Goal: Task Accomplishment & Management: Use online tool/utility

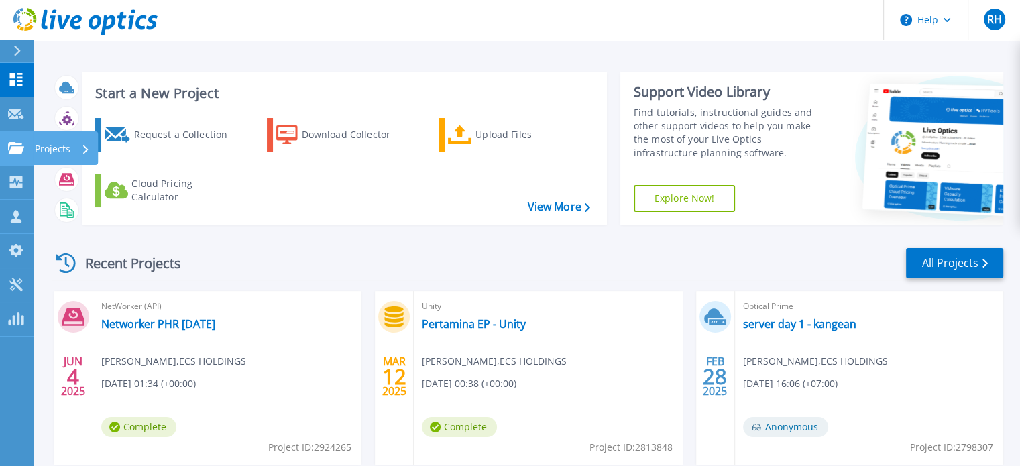
click at [16, 145] on icon at bounding box center [16, 147] width 16 height 11
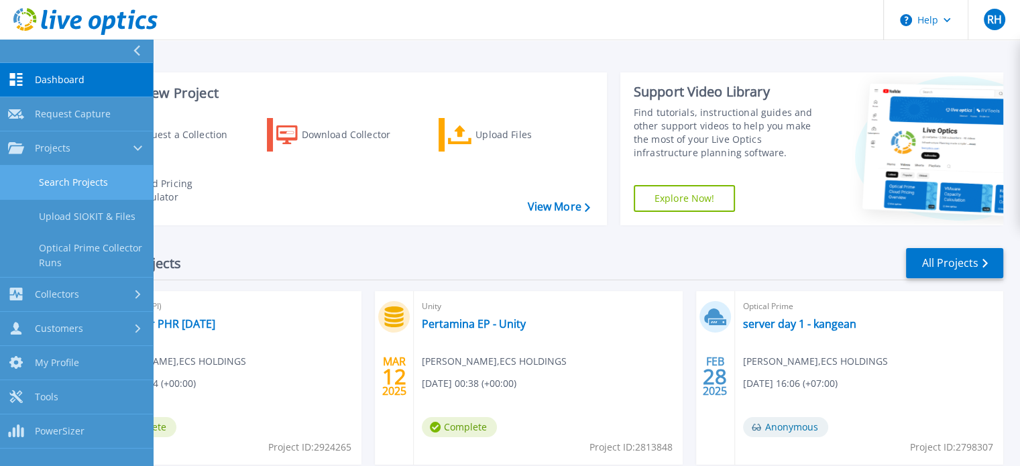
click at [69, 180] on link "Search Projects" at bounding box center [76, 183] width 153 height 34
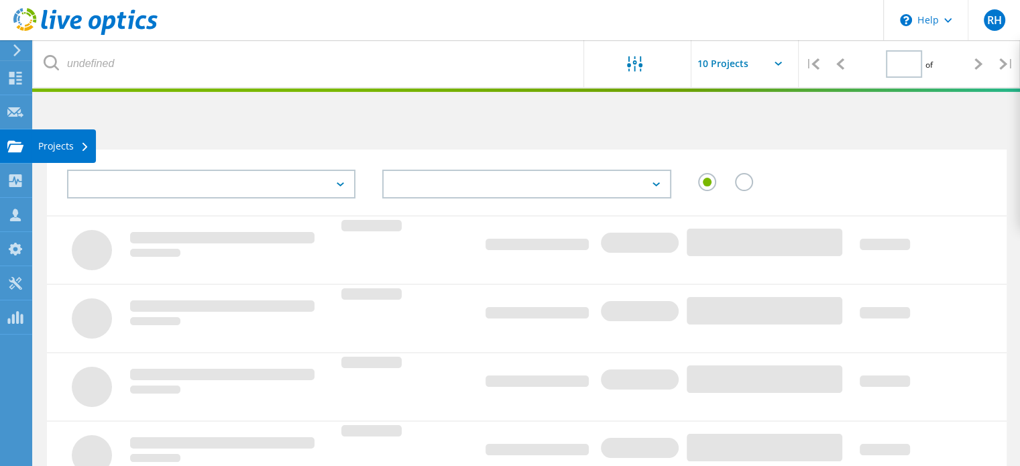
click at [16, 150] on use at bounding box center [15, 145] width 16 height 11
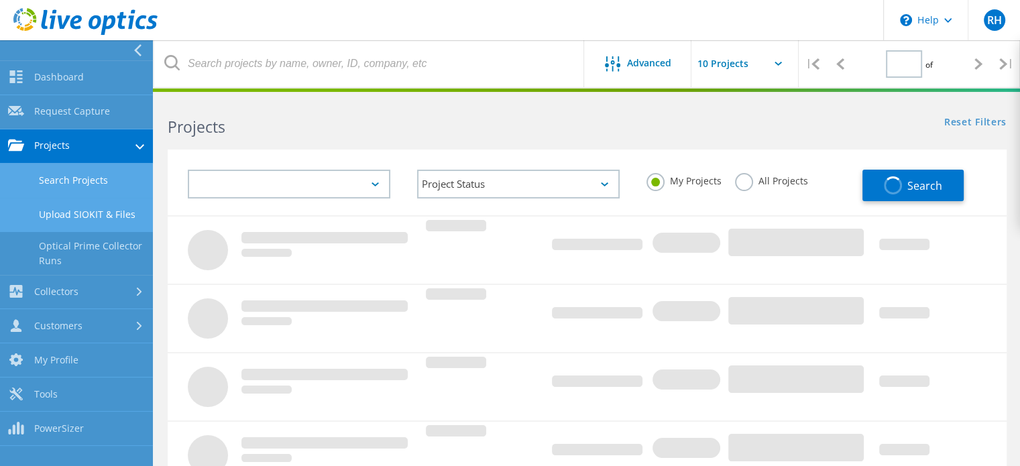
type input "1"
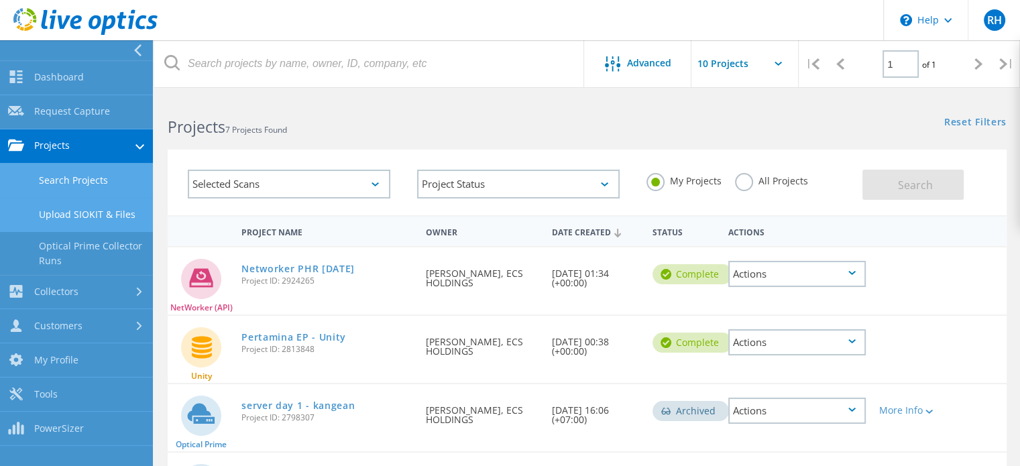
click at [57, 216] on link "Upload SIOKIT & Files" at bounding box center [76, 215] width 153 height 34
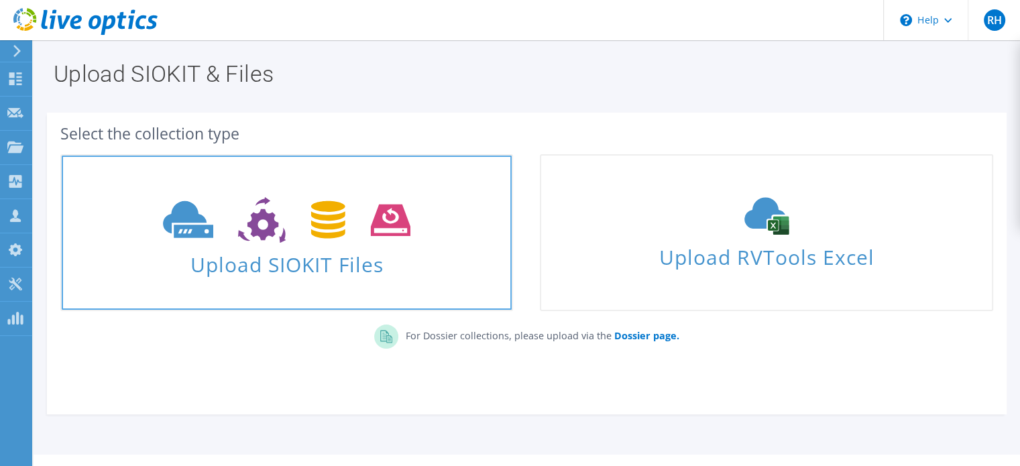
click at [302, 235] on icon at bounding box center [286, 220] width 247 height 46
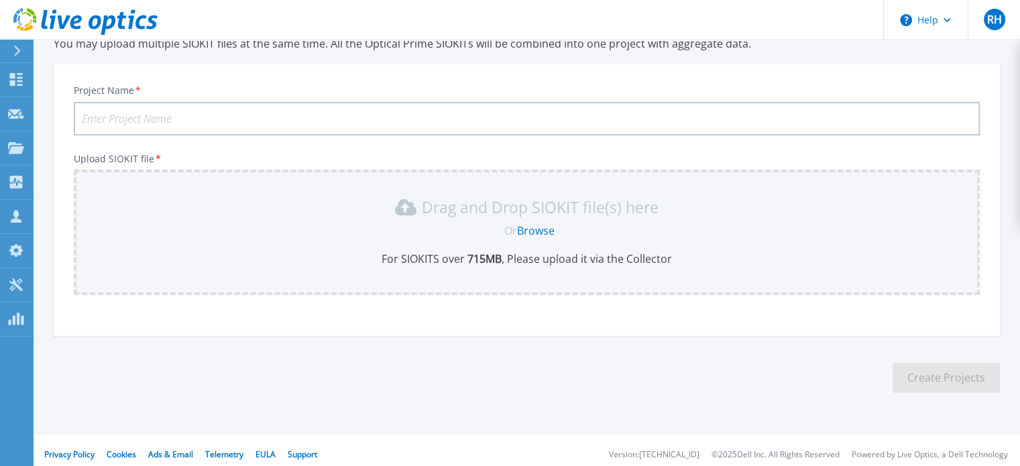
scroll to position [67, 0]
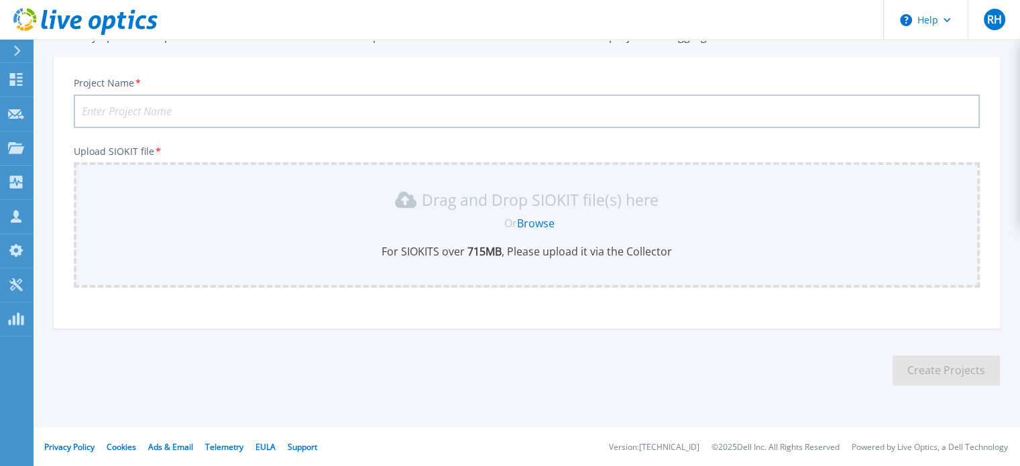
click at [547, 223] on link "Browse" at bounding box center [536, 223] width 38 height 15
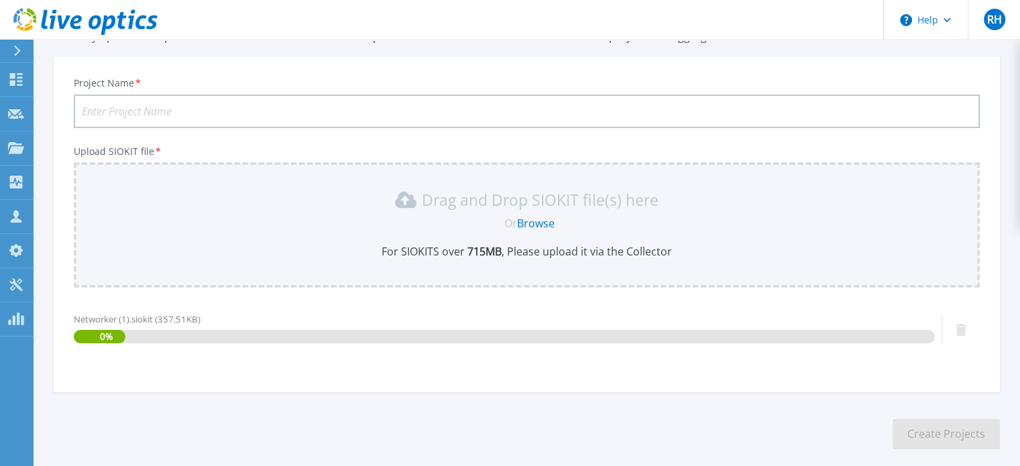
scroll to position [131, 0]
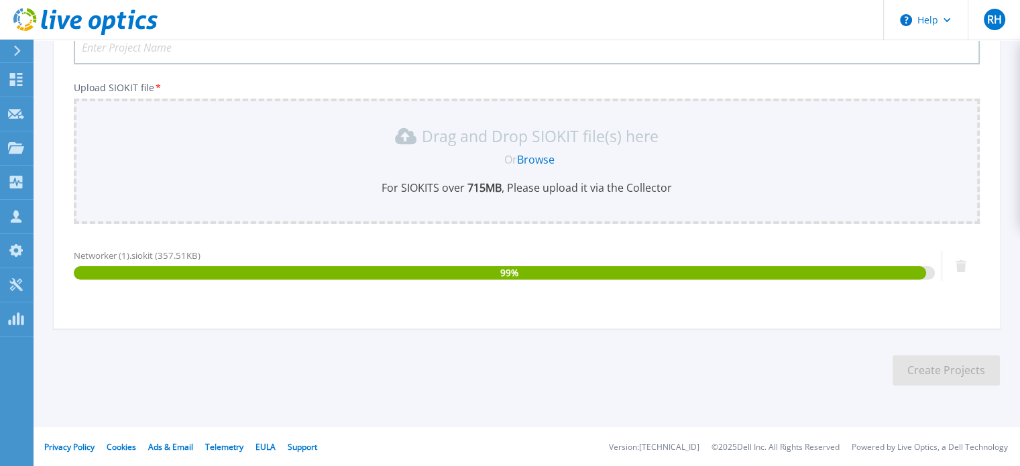
click at [290, 56] on input "Project Name *" at bounding box center [527, 48] width 906 height 34
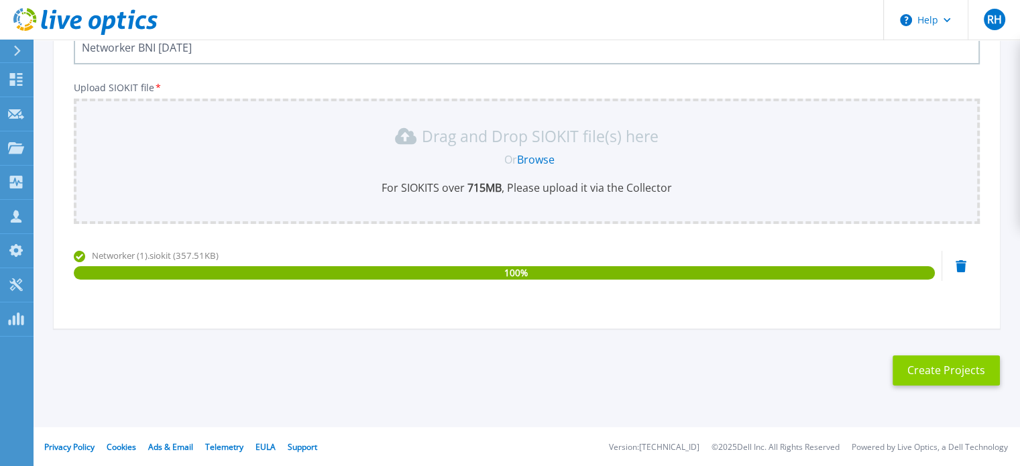
type input "Networker BNI [DATE]"
click at [963, 358] on button "Create Projects" at bounding box center [946, 370] width 107 height 30
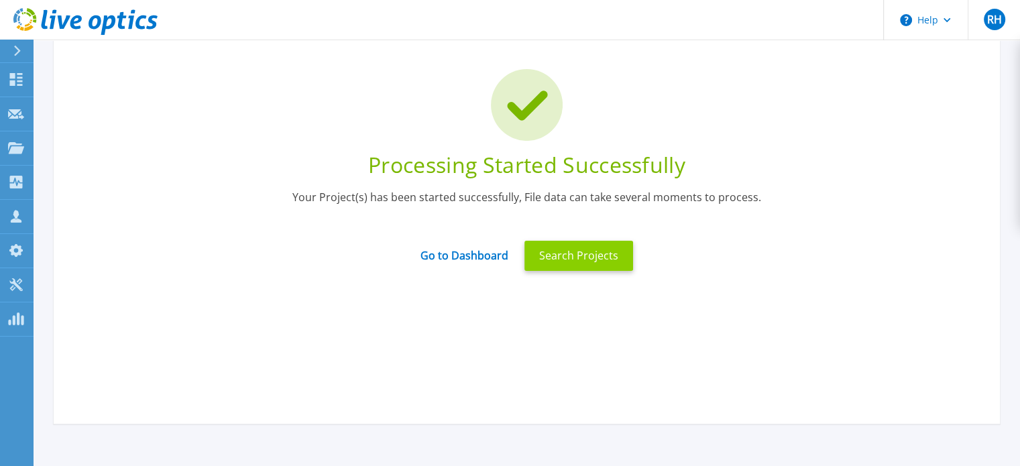
scroll to position [64, 0]
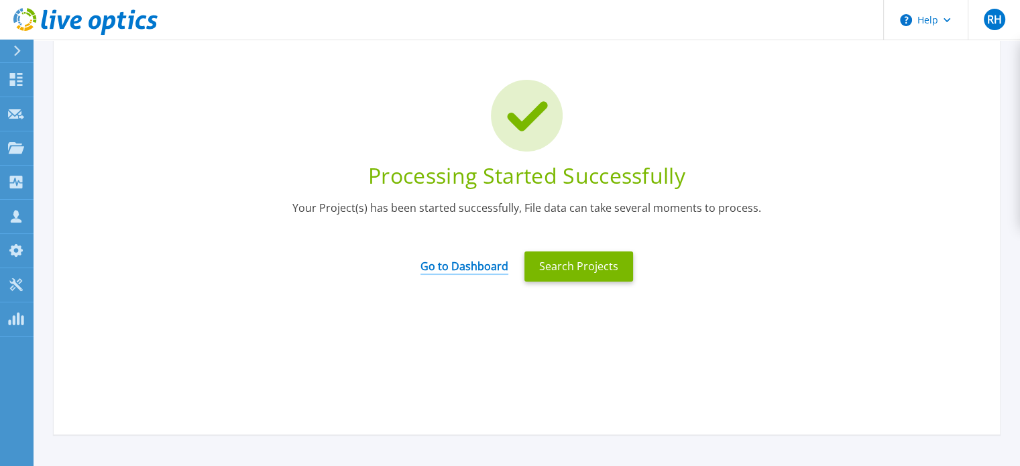
click at [478, 273] on link "Go to Dashboard" at bounding box center [465, 262] width 88 height 26
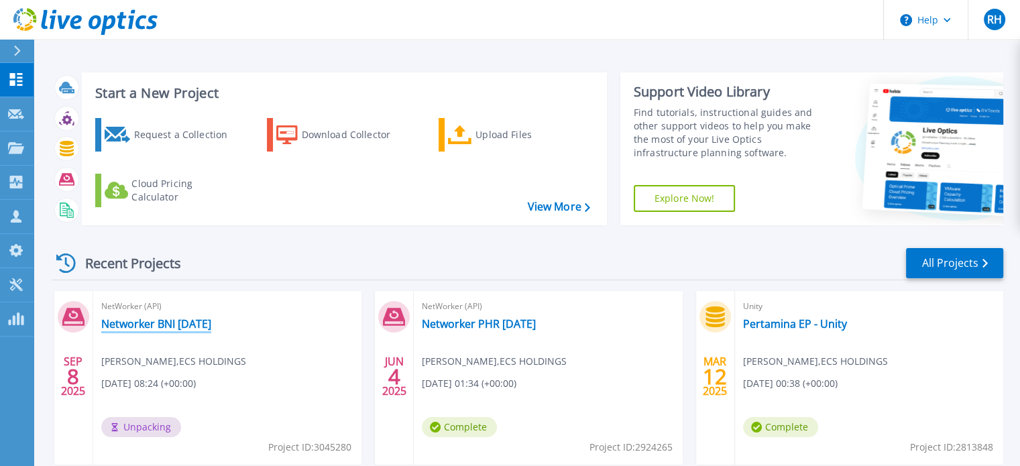
click at [198, 322] on link "Networker BNI [DATE]" at bounding box center [156, 323] width 110 height 13
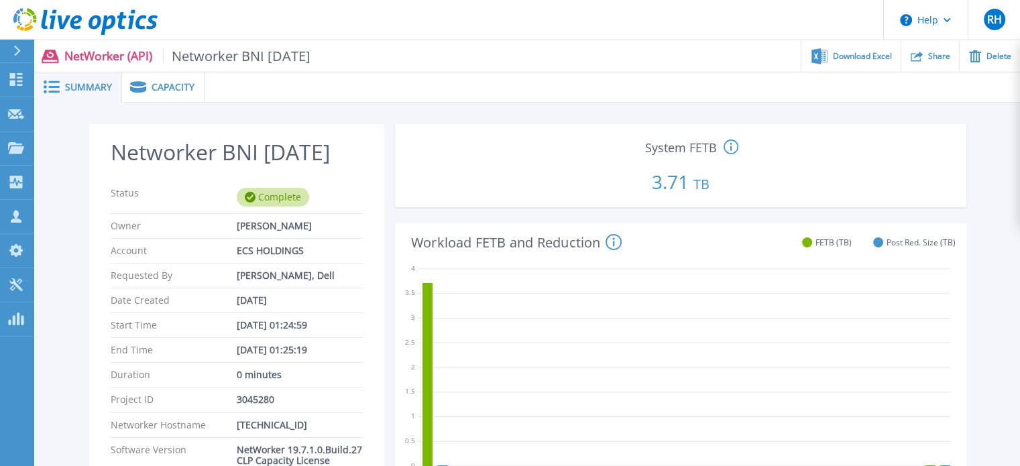
click at [159, 92] on span "Capacity" at bounding box center [173, 86] width 43 height 9
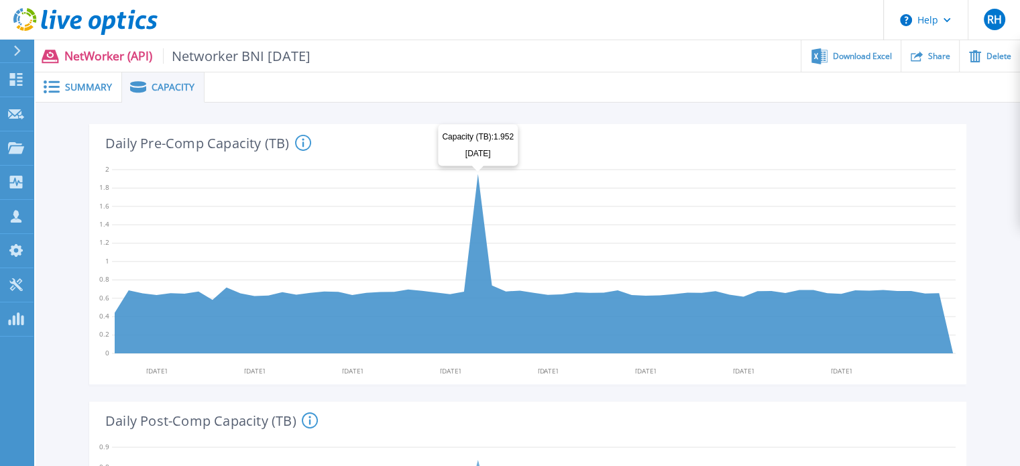
click at [480, 191] on \(TB\) at bounding box center [534, 263] width 838 height 179
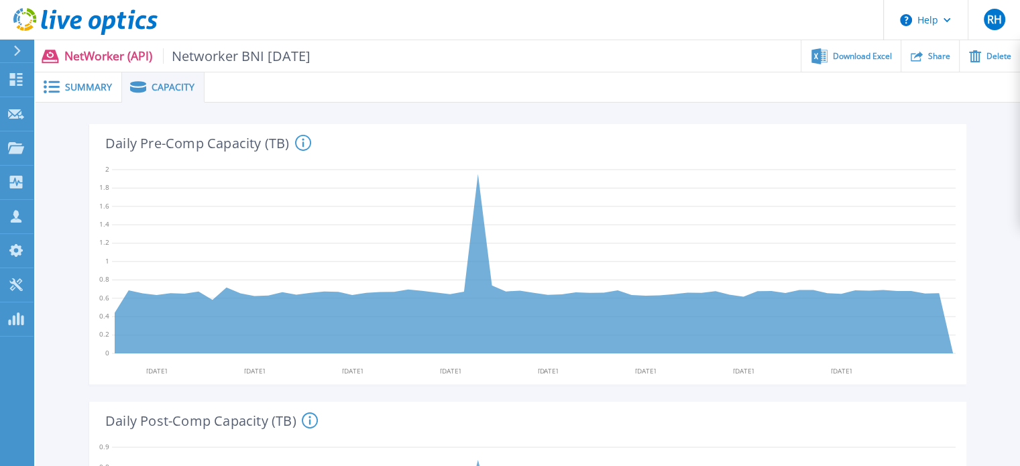
click at [89, 85] on span "Summary" at bounding box center [88, 86] width 47 height 9
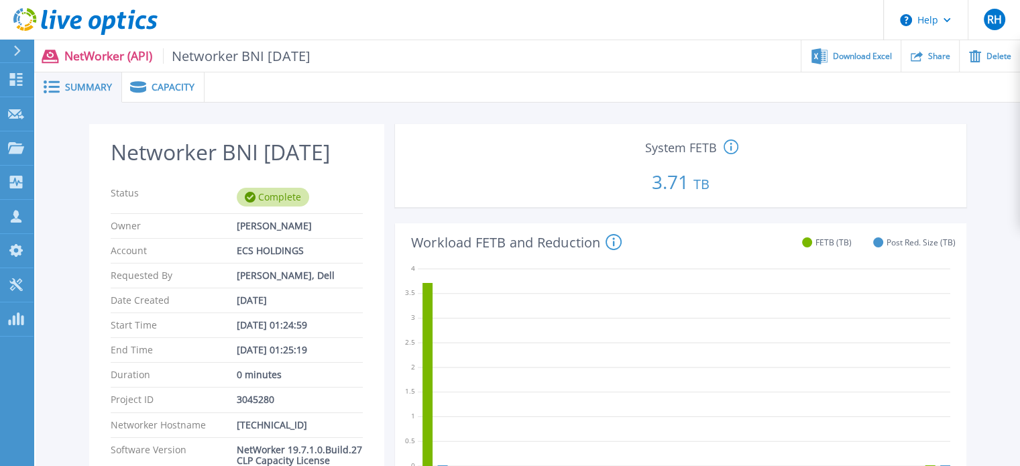
click at [247, 194] on icon at bounding box center [250, 197] width 11 height 11
click at [156, 77] on div "Capacity" at bounding box center [163, 87] width 82 height 30
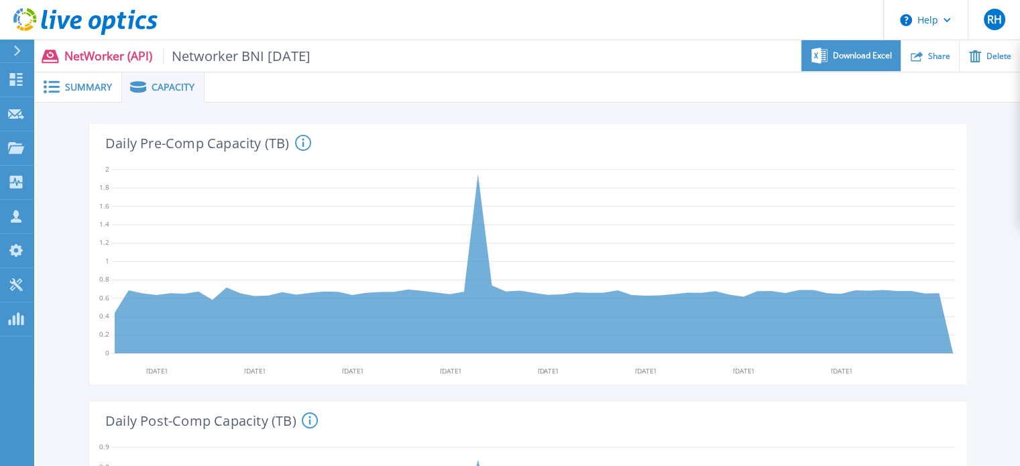
click at [848, 56] on span "Download Excel" at bounding box center [862, 56] width 59 height 8
